Goal: Contribute content: Contribute content

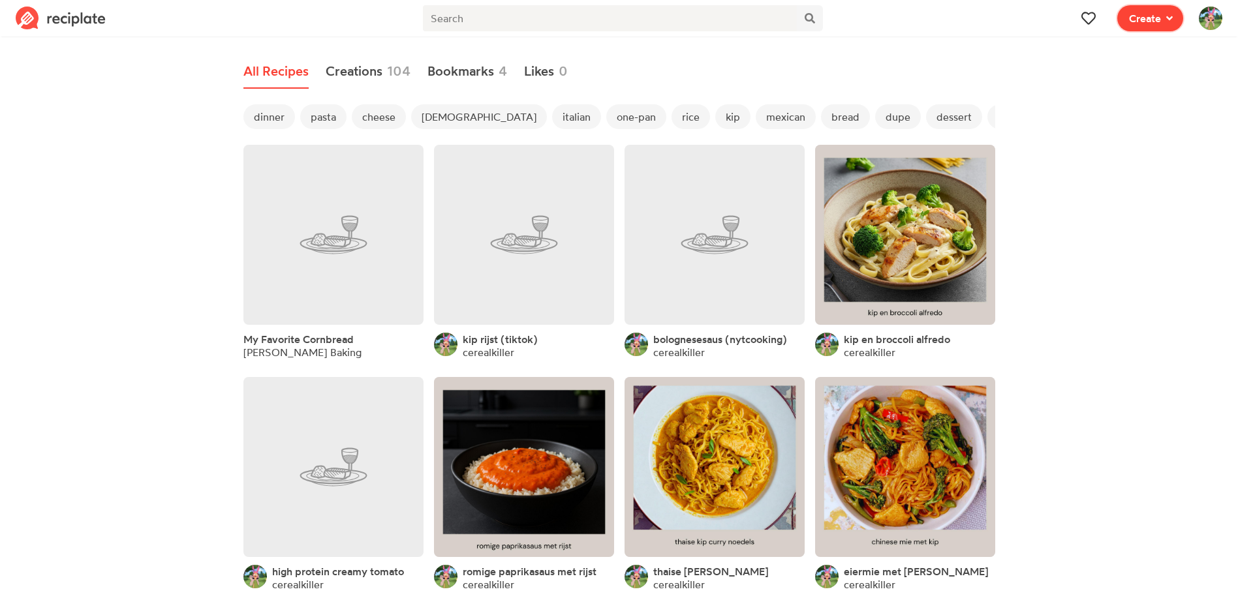
click at [1155, 16] on span "Create" at bounding box center [1145, 18] width 32 height 16
click at [1096, 51] on div "Recipe Write a recipe from scratch" at bounding box center [1102, 56] width 113 height 27
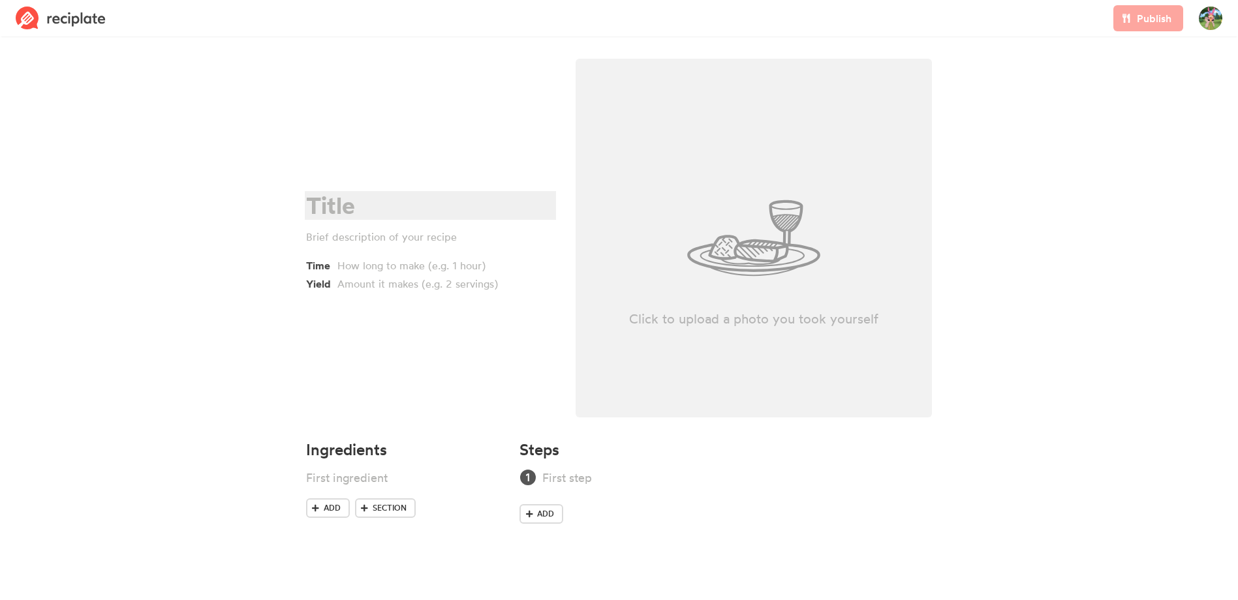
click at [356, 205] on div at bounding box center [428, 205] width 245 height 27
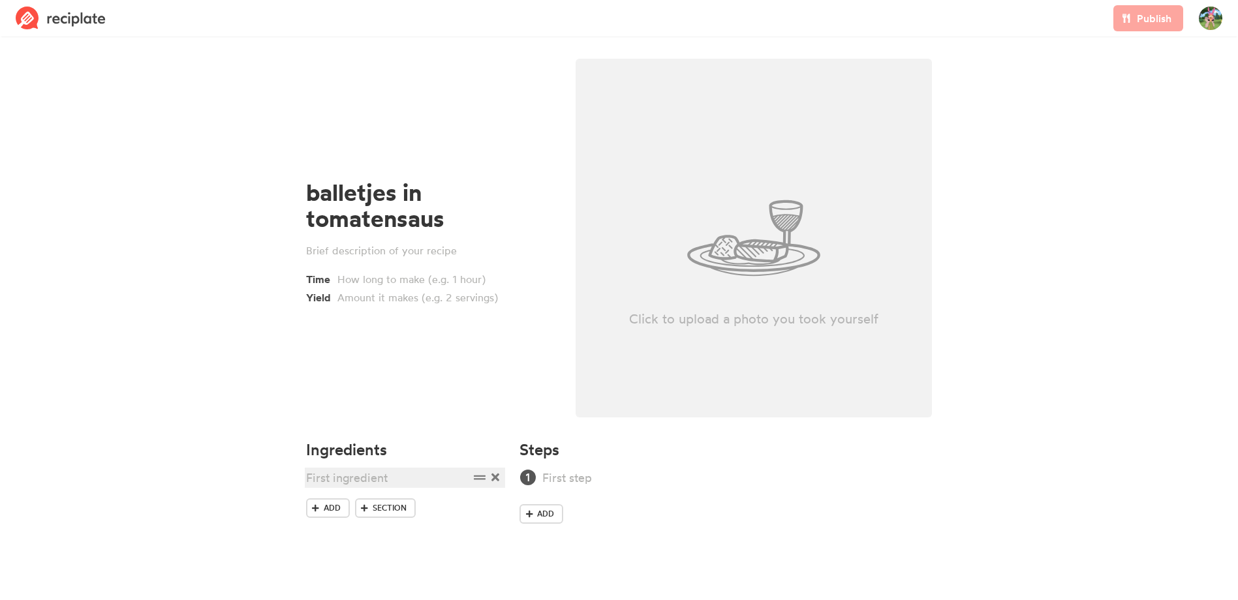
click at [351, 477] on div at bounding box center [387, 478] width 163 height 18
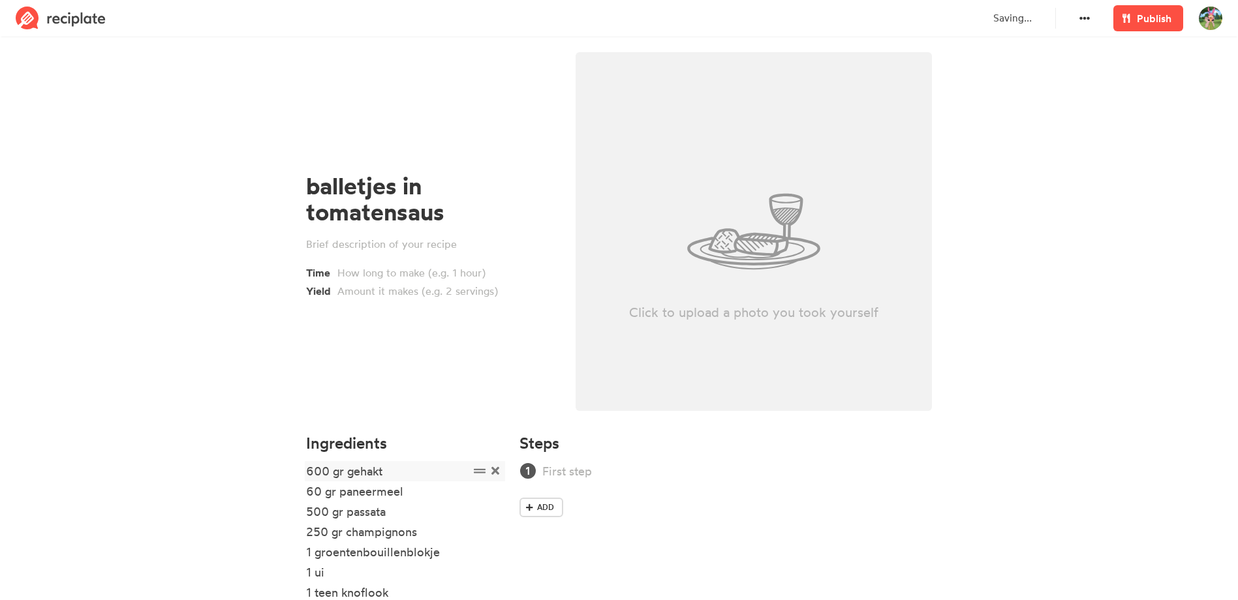
scroll to position [102, 0]
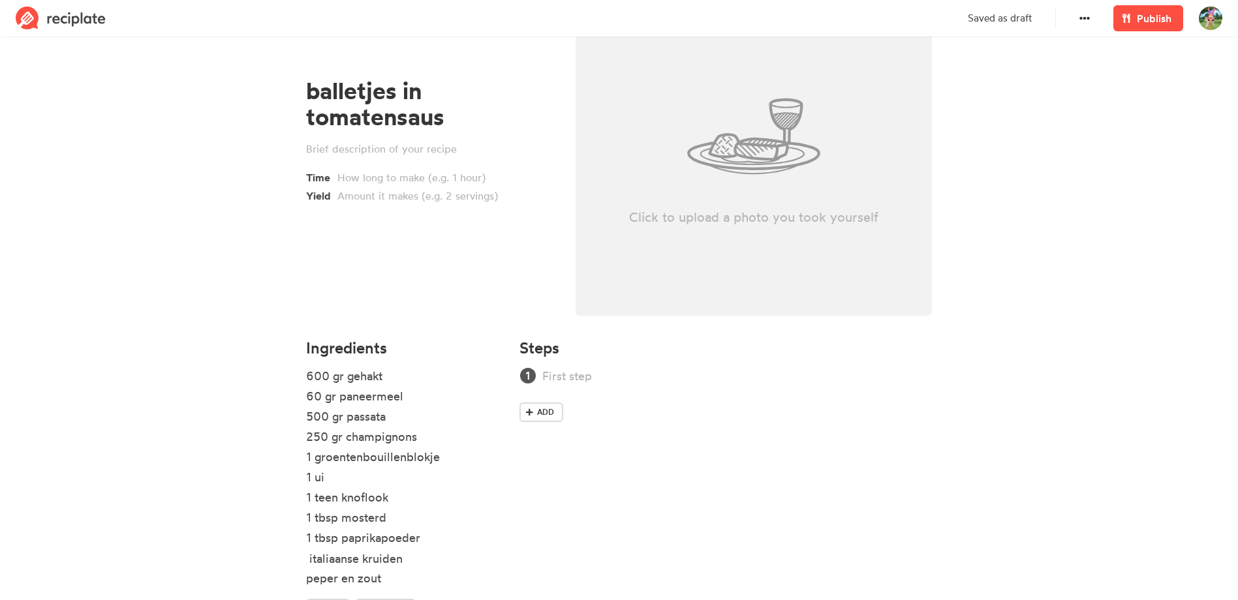
drag, startPoint x: 476, startPoint y: 578, endPoint x: 479, endPoint y: 557, distance: 21.1
click at [479, 557] on ul "600 gr gehakt 60 gr paneermeel 500 gr passata 250 gr champignons 1 groentenboui…" at bounding box center [405, 483] width 198 height 232
drag, startPoint x: 482, startPoint y: 480, endPoint x: 480, endPoint y: 380, distance: 99.8
click at [480, 380] on ul "600 gr gehakt 60 gr paneermeel 500 gr passata 250 gr champignons 1 groentenboui…" at bounding box center [405, 483] width 198 height 232
drag, startPoint x: 479, startPoint y: 502, endPoint x: 476, endPoint y: 403, distance: 99.8
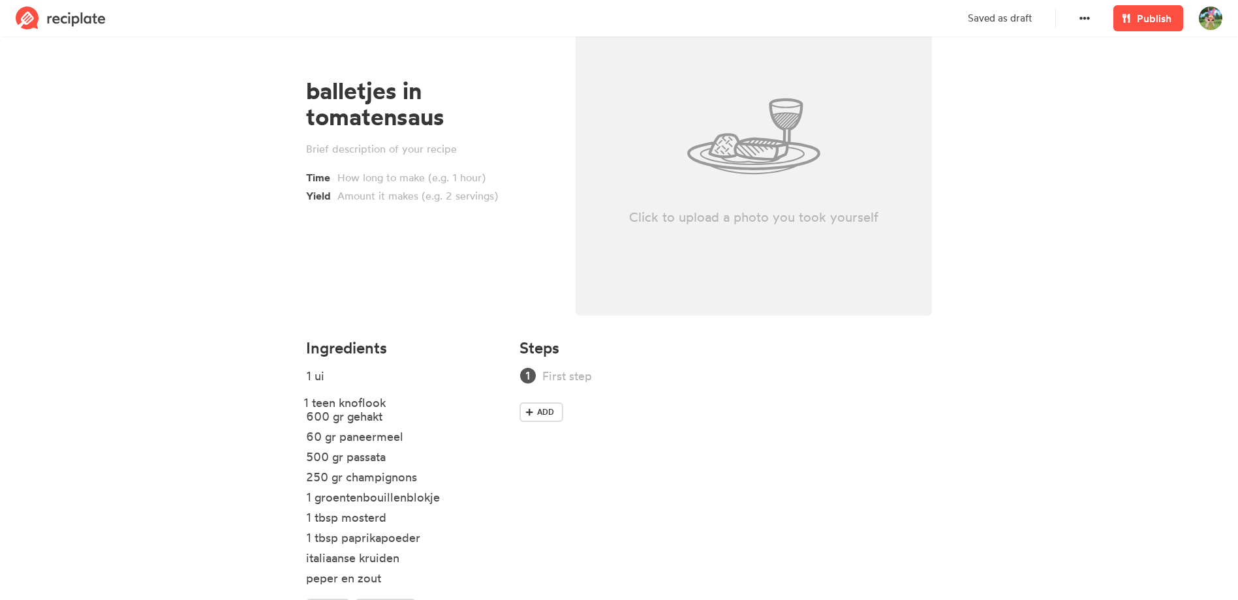
click at [476, 403] on ul "1 ui 600 gr gehakt 60 gr paneermeel 500 gr passata 250 gr champignons 1 groente…" at bounding box center [405, 483] width 198 height 232
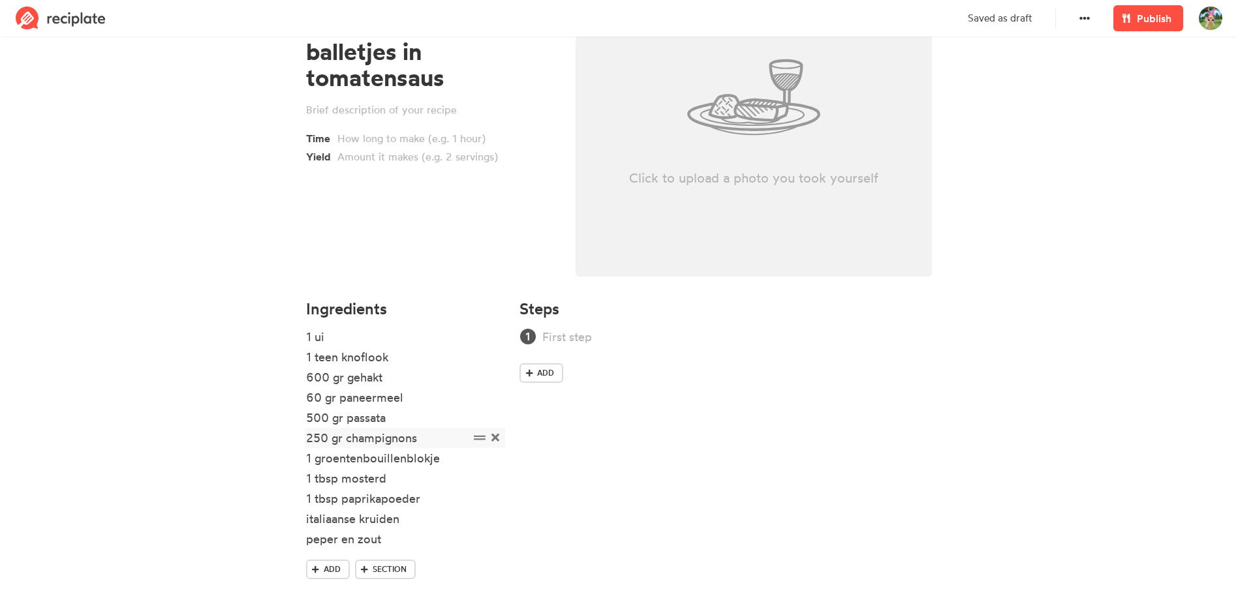
scroll to position [162, 0]
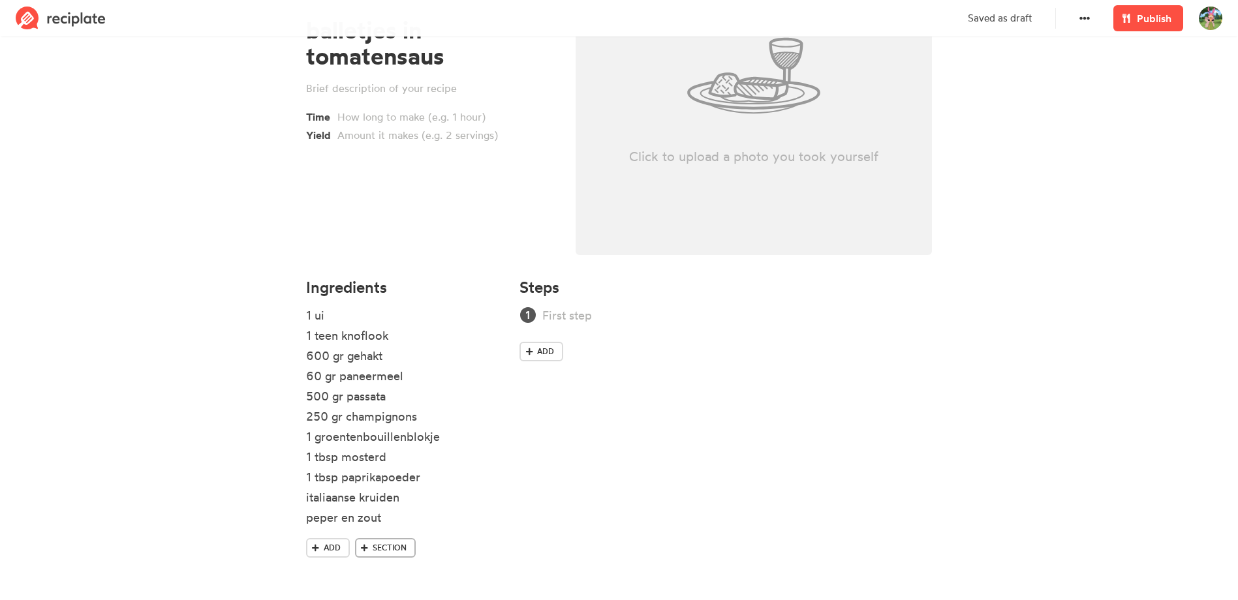
click at [366, 554] on link "Section" at bounding box center [385, 548] width 61 height 20
click at [394, 543] on div at bounding box center [387, 545] width 163 height 18
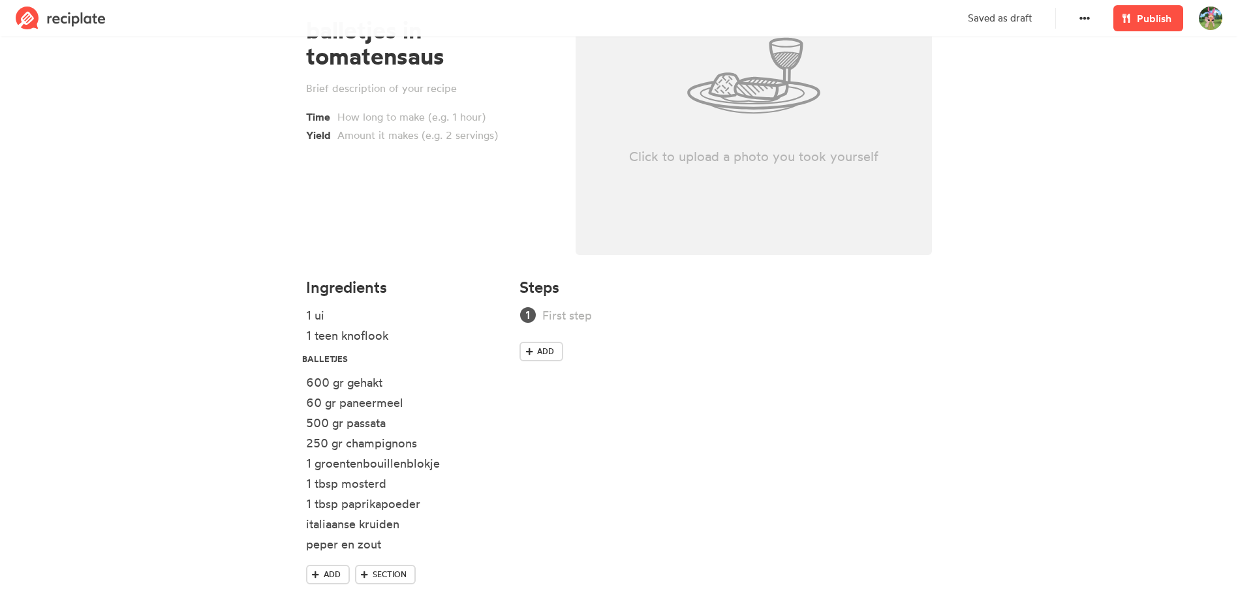
drag, startPoint x: 481, startPoint y: 547, endPoint x: 478, endPoint y: 360, distance: 186.6
click at [478, 360] on ul "1 ui 1 teen knoflook 600 gr gehakt 60 gr paneermeel 500 gr passata 250 gr champ…" at bounding box center [405, 436] width 198 height 258
drag, startPoint x: 478, startPoint y: 487, endPoint x: 481, endPoint y: 422, distance: 65.3
click at [481, 422] on ul "1 ui 1 teen knoflook balletjes 600 gr gehakt 60 gr paneermeel 500 gr passata 25…" at bounding box center [405, 436] width 198 height 258
drag, startPoint x: 483, startPoint y: 509, endPoint x: 478, endPoint y: 450, distance: 59.7
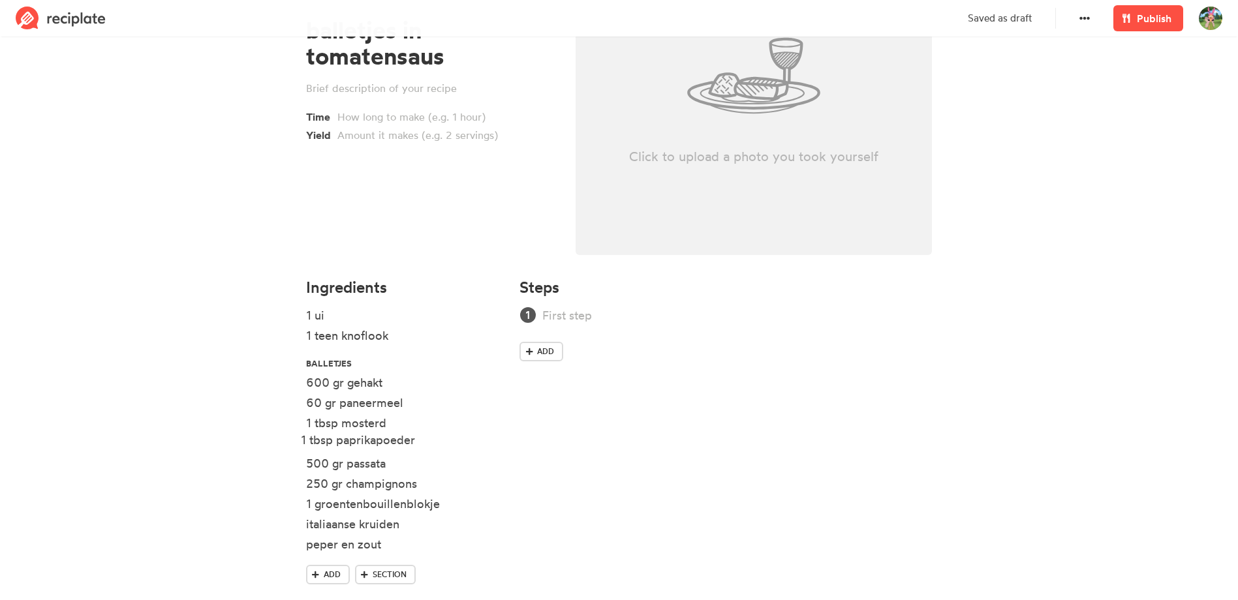
click at [478, 450] on ul "1 ui 1 teen knoflook balletjes 600 gr gehakt 60 gr paneermeel 1 tbsp mosterd 50…" at bounding box center [405, 436] width 198 height 258
drag, startPoint x: 480, startPoint y: 549, endPoint x: 482, endPoint y: 459, distance: 90.0
click at [482, 459] on ul "1 ui 1 teen knoflook balletjes 600 gr gehakt 60 gr paneermeel 1 tbsp mosterd 1 …" at bounding box center [405, 436] width 198 height 258
click at [392, 570] on span "Section" at bounding box center [389, 575] width 34 height 12
click at [533, 553] on div "Steps Add" at bounding box center [725, 457] width 428 height 372
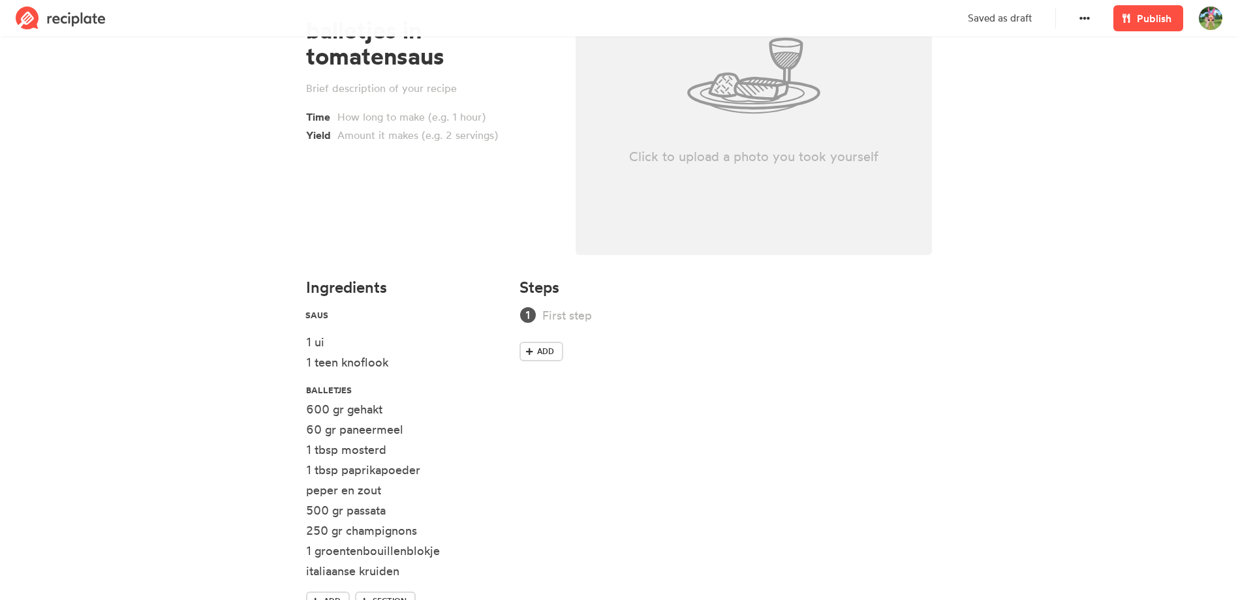
drag, startPoint x: 481, startPoint y: 575, endPoint x: 481, endPoint y: 317, distance: 257.7
click at [481, 317] on ul "1 ui 1 teen knoflook balletjes 600 gr gehakt 60 gr paneermeel 1 tbsp mosterd 1 …" at bounding box center [405, 449] width 198 height 285
drag, startPoint x: 478, startPoint y: 511, endPoint x: 480, endPoint y: 376, distance: 135.1
click at [480, 376] on ul "saus 1 ui 1 teen knoflook balletjes 600 gr gehakt 60 gr paneermeel 1 tbsp moste…" at bounding box center [405, 449] width 198 height 285
drag, startPoint x: 481, startPoint y: 554, endPoint x: 487, endPoint y: 412, distance: 142.3
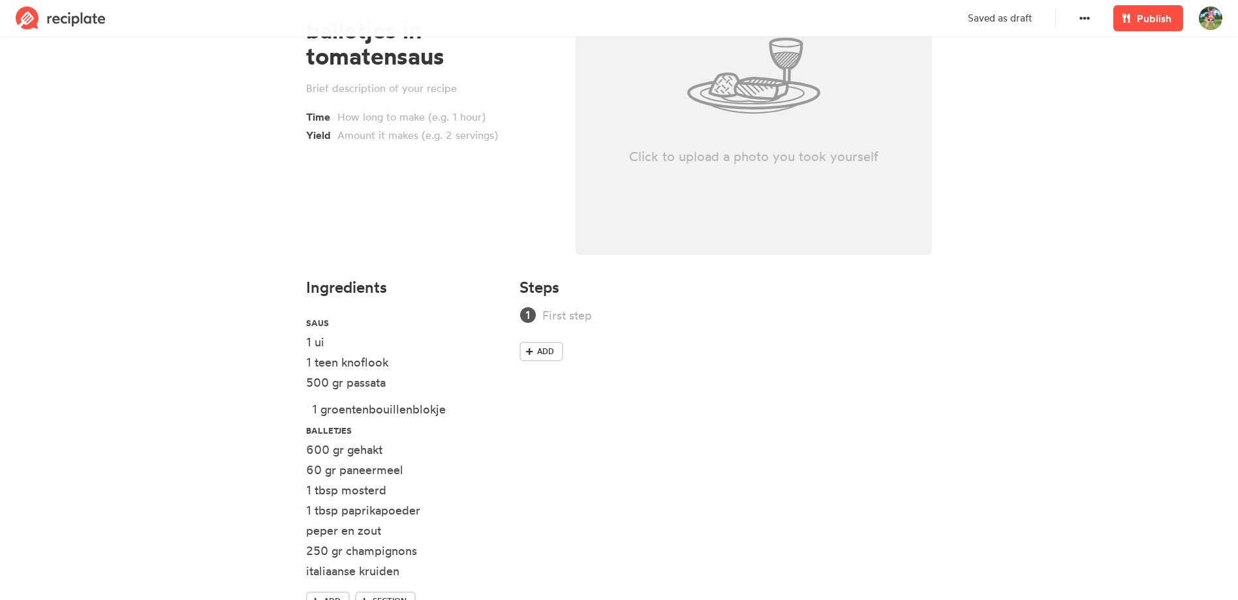
click at [487, 412] on ul "saus 1 ui 1 teen knoflook 500 gr passata balletjes 600 gr gehakt 60 gr paneerme…" at bounding box center [405, 449] width 198 height 285
drag, startPoint x: 476, startPoint y: 573, endPoint x: 481, endPoint y: 428, distance: 145.6
click at [481, 428] on ul "saus 1 ui 1 teen knoflook 500 gr passata 1 groentenbouillenblokje balletjes 600…" at bounding box center [405, 449] width 198 height 285
drag, startPoint x: 478, startPoint y: 576, endPoint x: 475, endPoint y: 449, distance: 126.6
click at [475, 449] on ul "saus 1 ui 1 teen knoflook 500 gr passata 1 groentenbouillenblokje italiaanse kr…" at bounding box center [405, 449] width 198 height 285
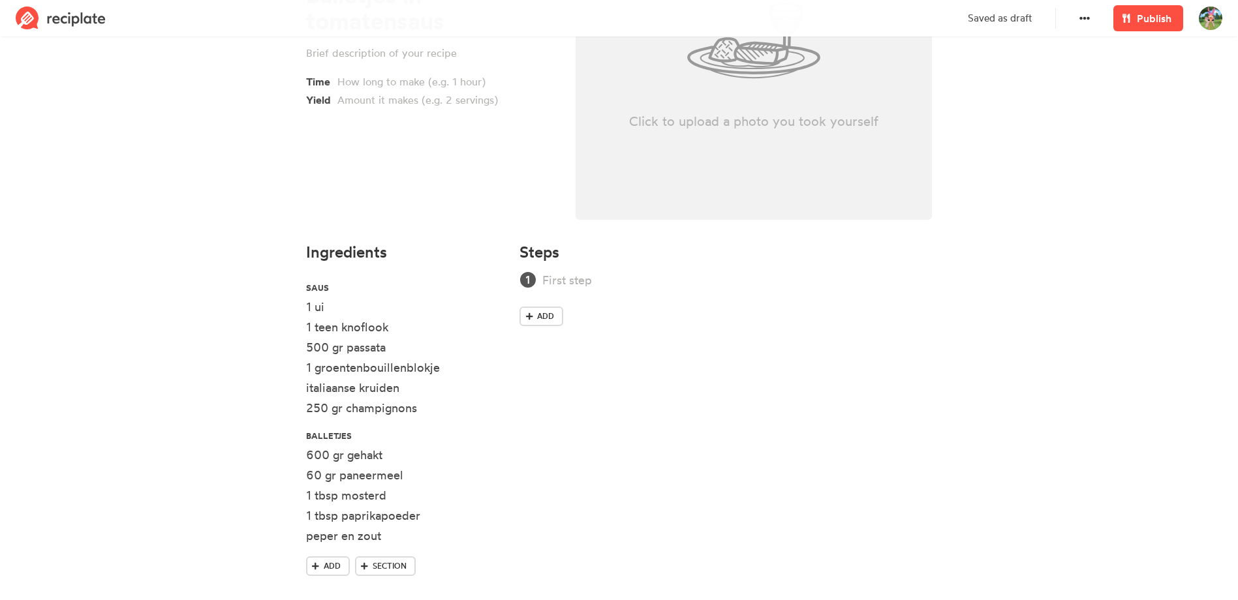
scroll to position [216, 0]
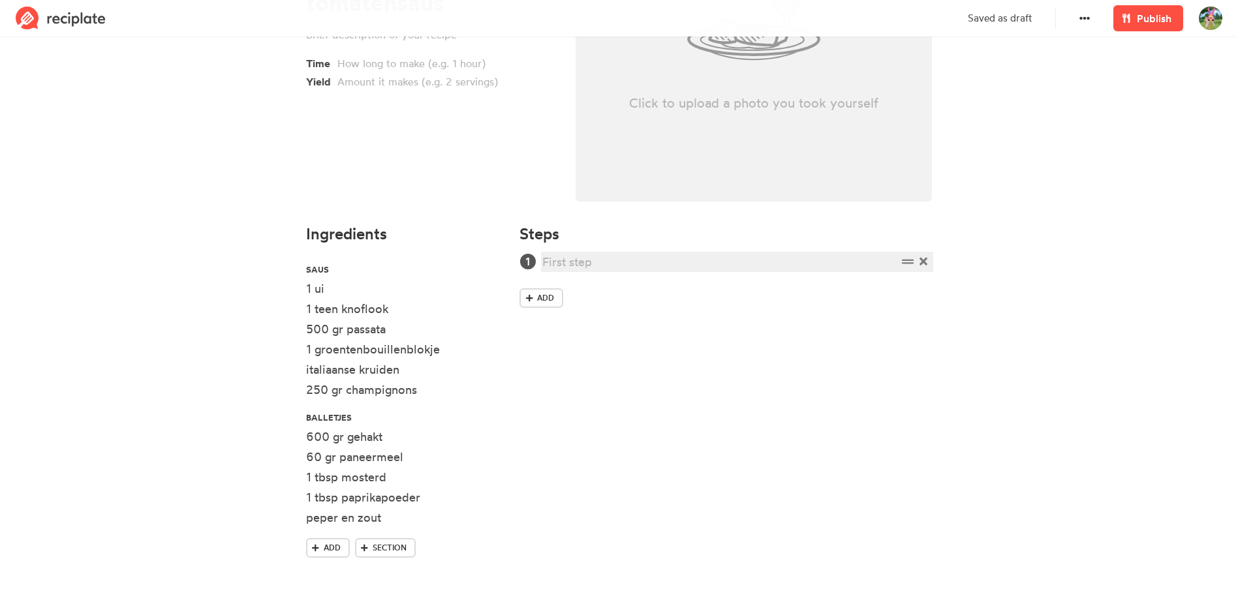
click at [581, 267] on div at bounding box center [719, 262] width 354 height 18
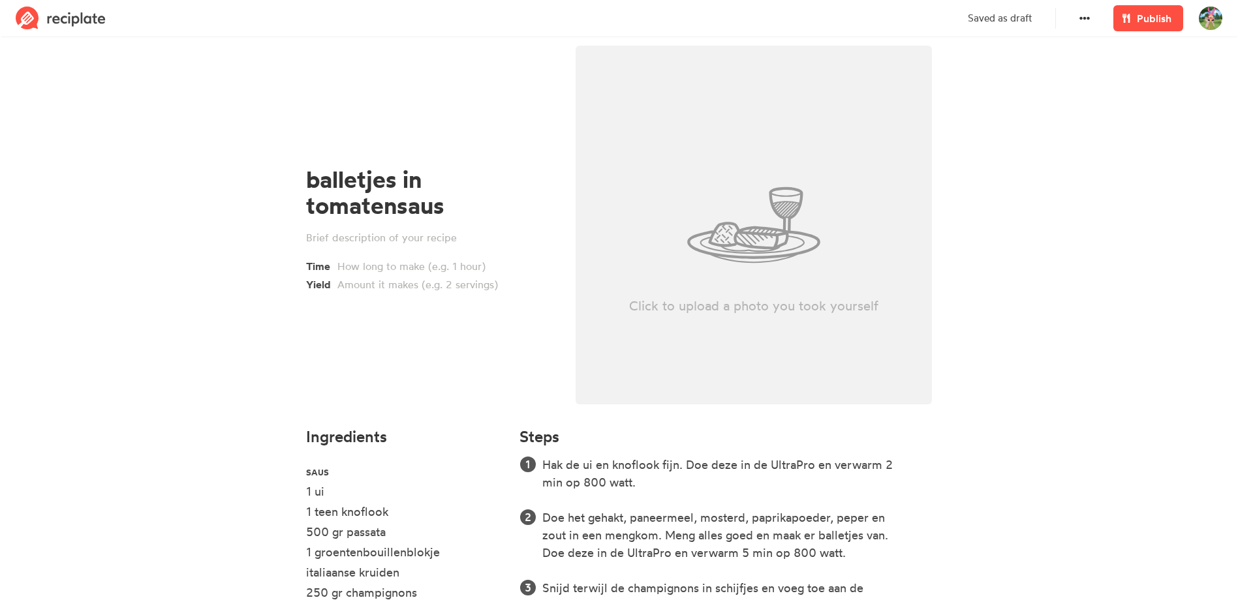
scroll to position [0, 0]
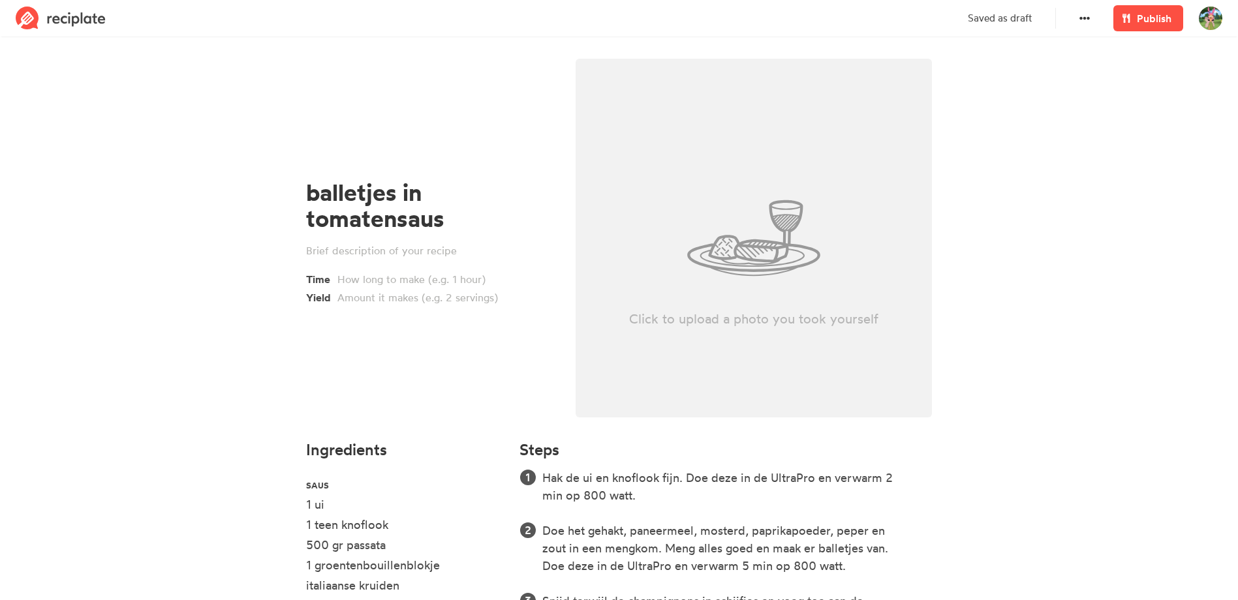
click at [718, 249] on div "Click to upload a photo you took yourself" at bounding box center [753, 238] width 357 height 359
type input "C:\fakepath\RECIPLATE TEMPLATE.png"
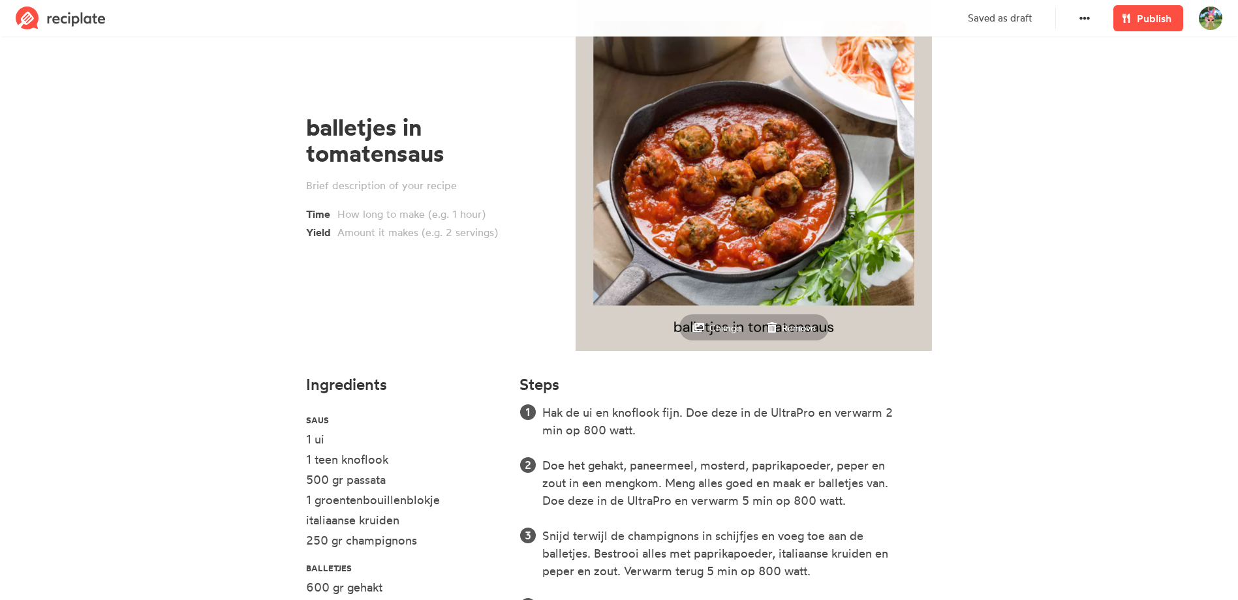
scroll to position [130, 0]
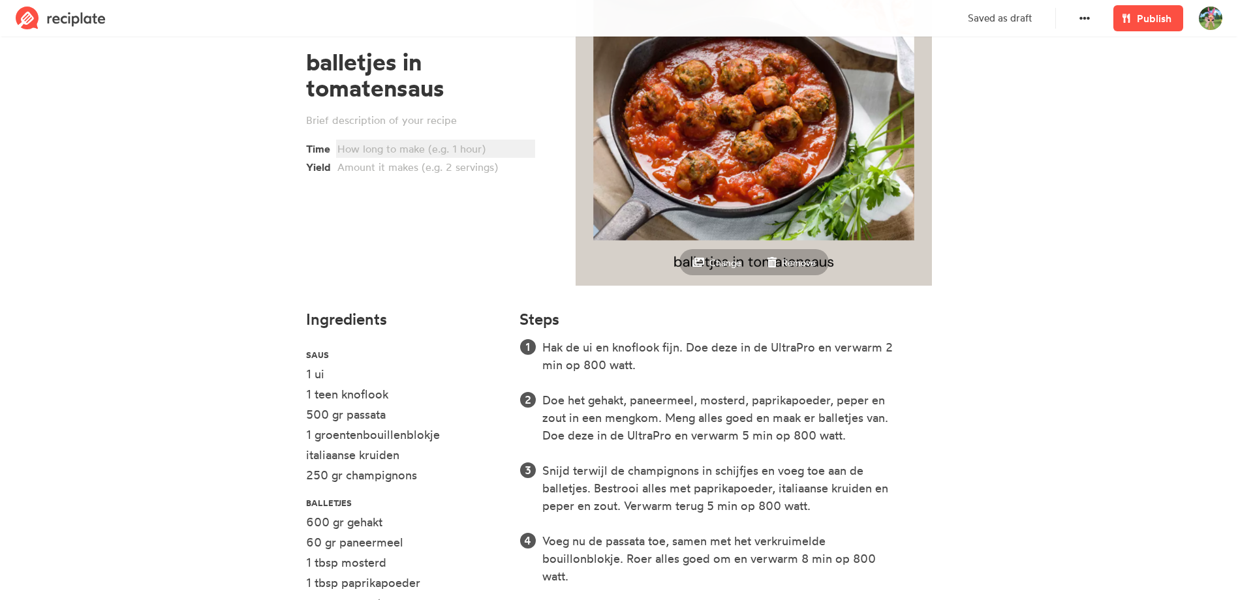
click at [378, 145] on div at bounding box center [433, 149] width 192 height 16
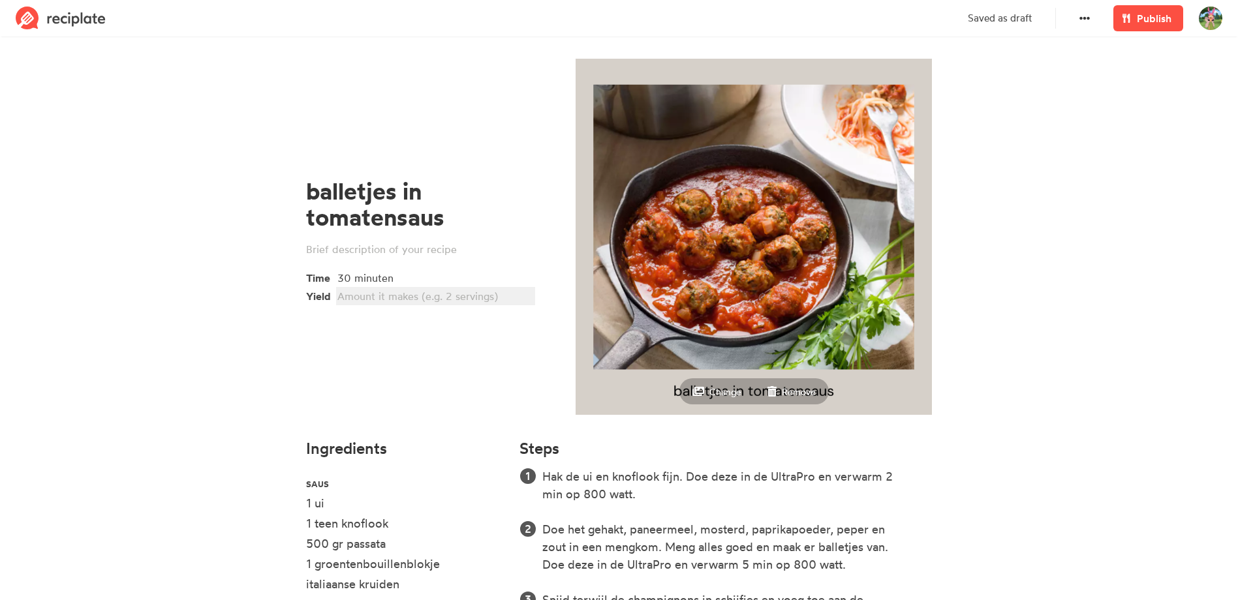
scroll to position [0, 0]
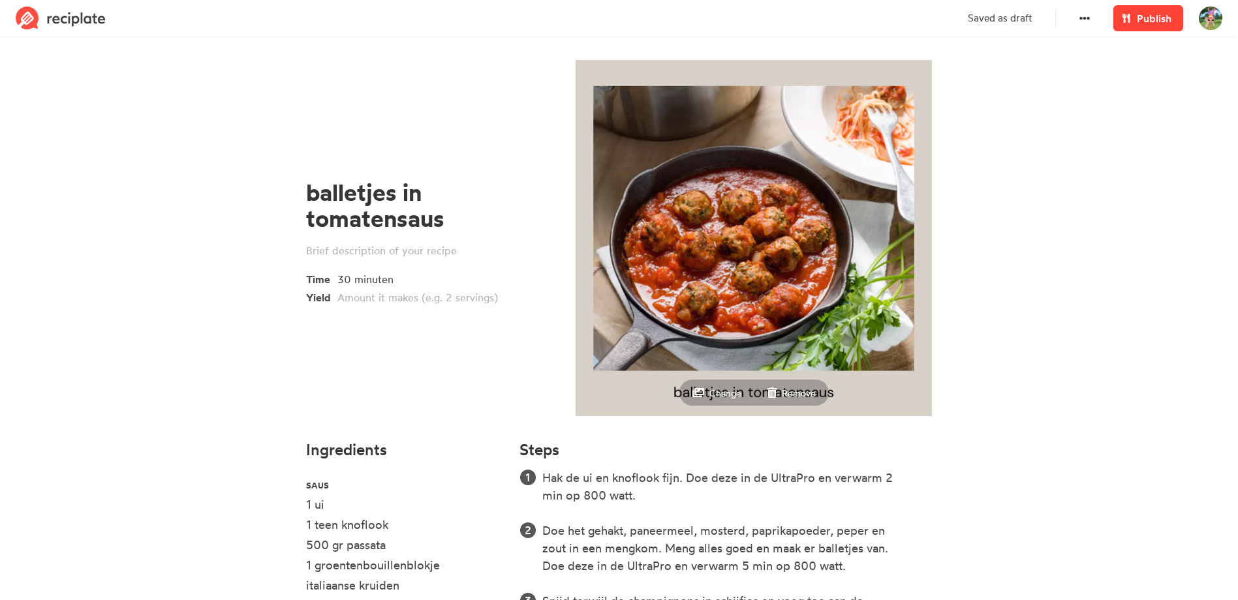
click at [1165, 19] on span "Publish" at bounding box center [1153, 18] width 35 height 16
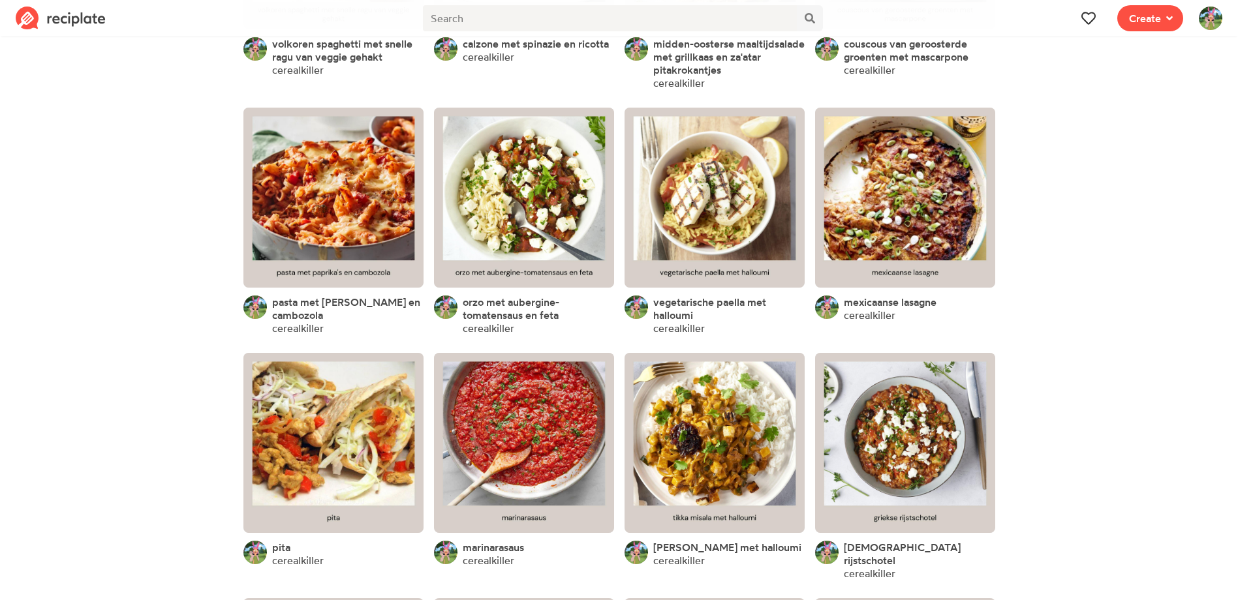
scroll to position [4403, 0]
